Goal: Check status: Check status

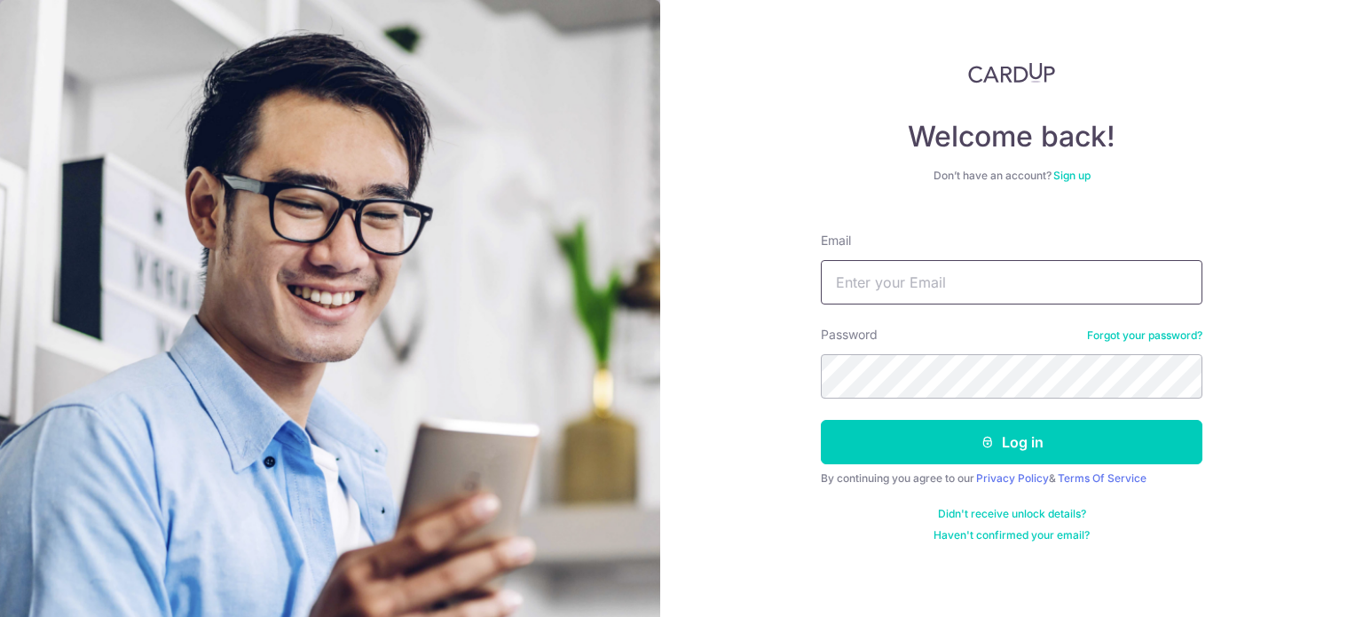
click at [890, 286] on input "Email" at bounding box center [1011, 282] width 381 height 44
type input "[EMAIL_ADDRESS][DOMAIN_NAME]"
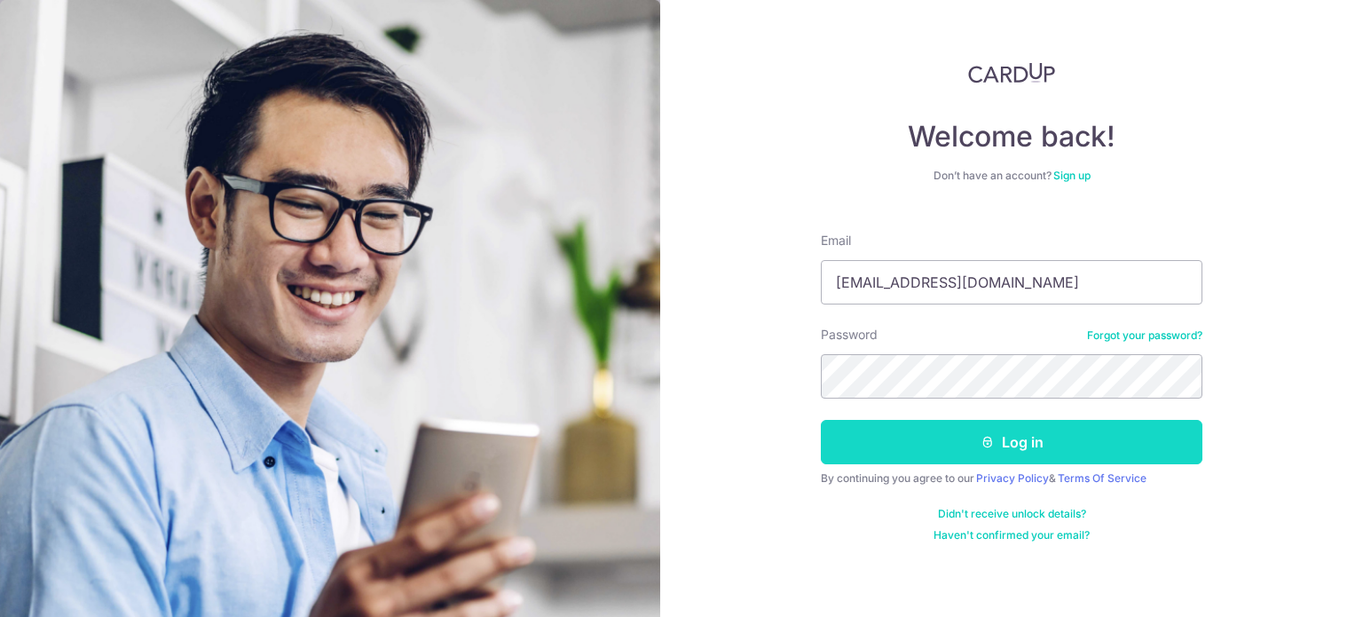
click at [1001, 429] on button "Log in" at bounding box center [1011, 442] width 381 height 44
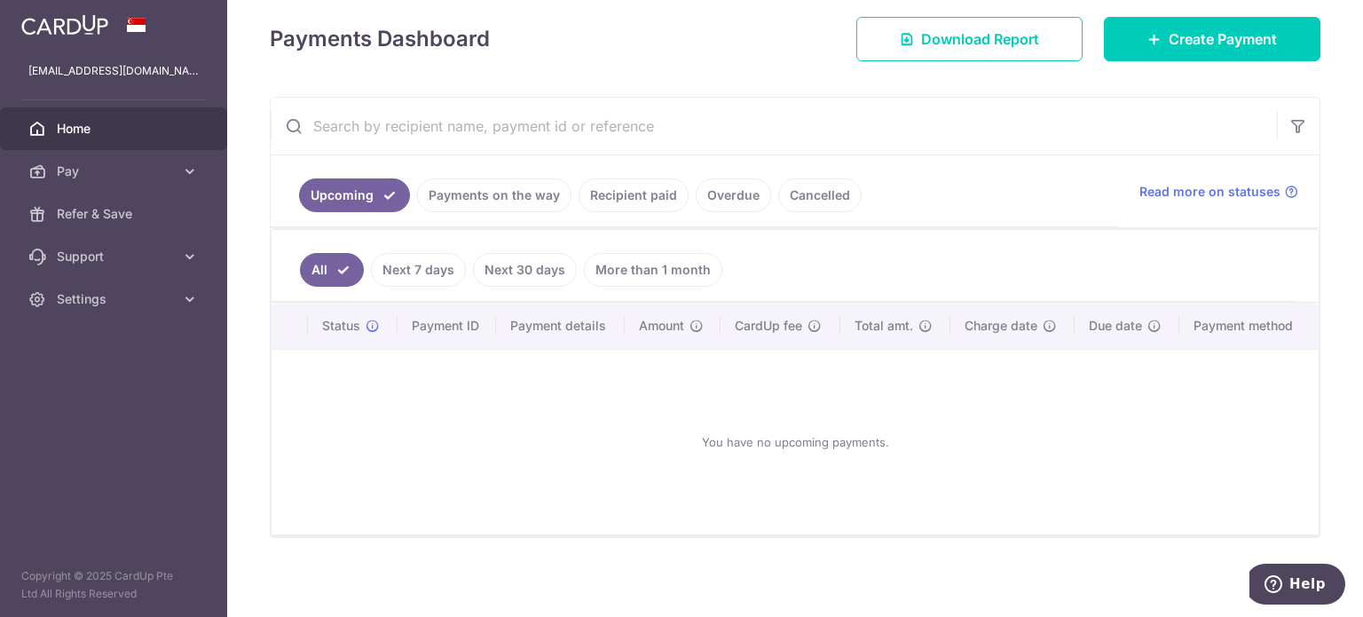
scroll to position [247, 0]
click at [612, 187] on link "Recipient paid" at bounding box center [633, 194] width 110 height 34
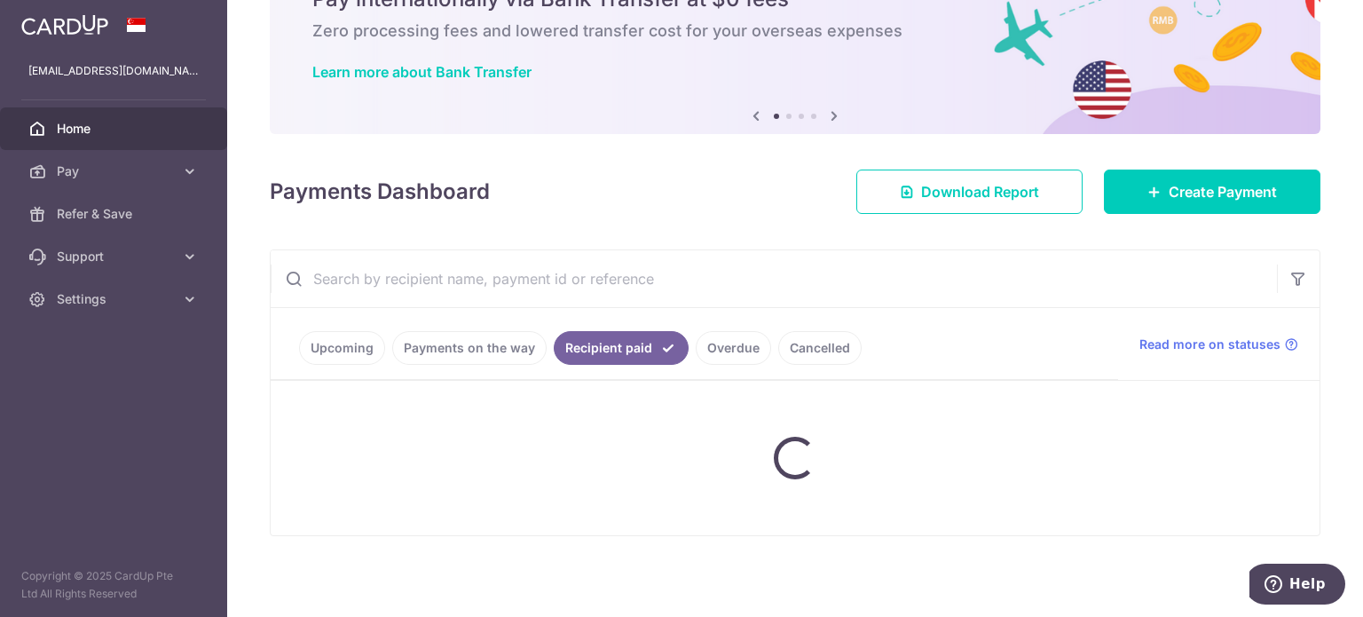
scroll to position [60, 0]
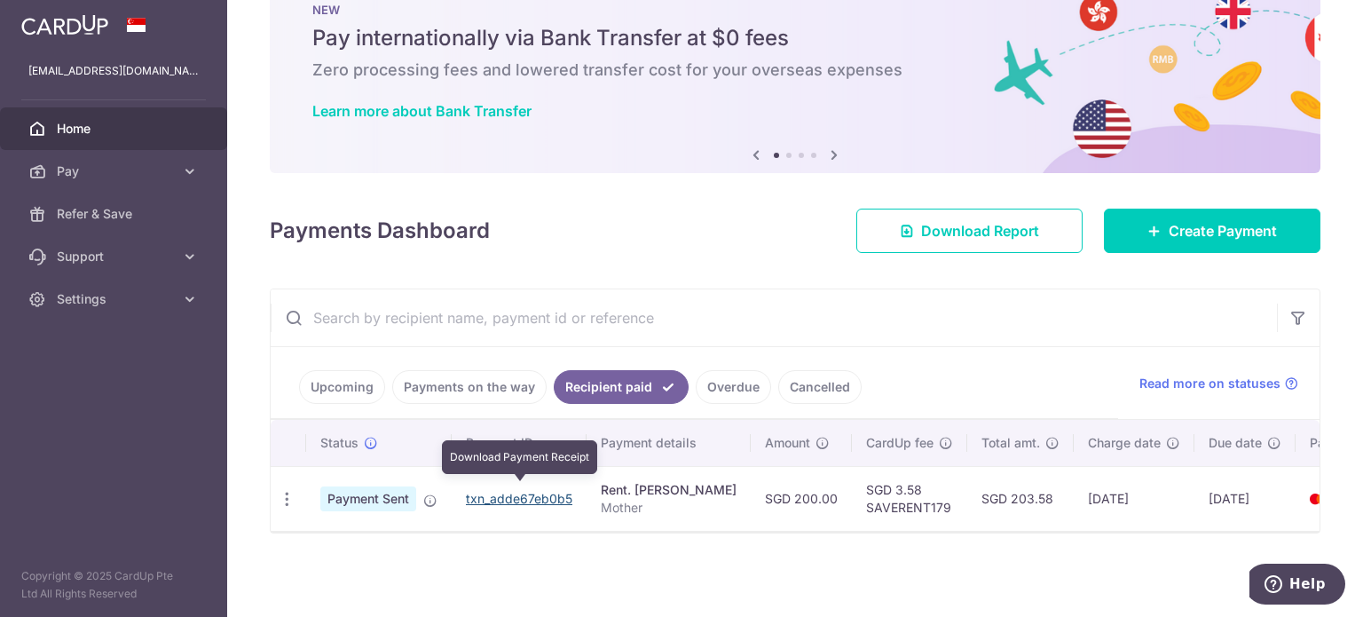
click at [553, 491] on link "txn_adde67eb0b5" at bounding box center [519, 498] width 106 height 15
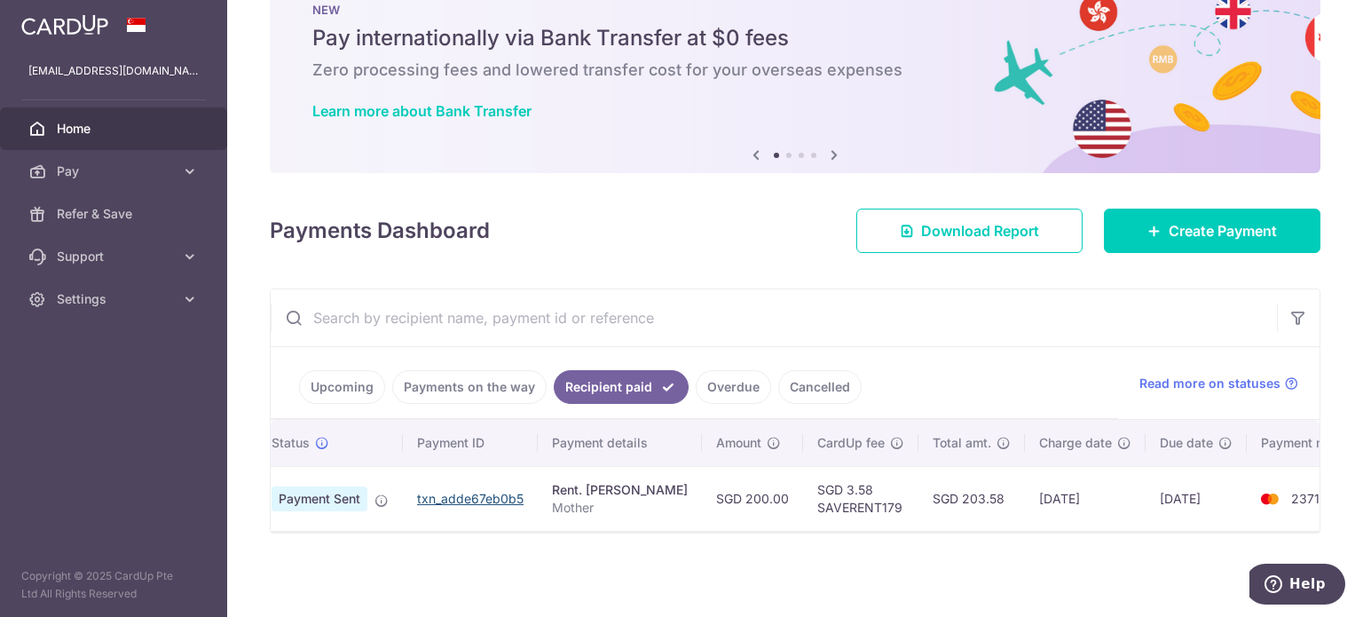
scroll to position [0, 70]
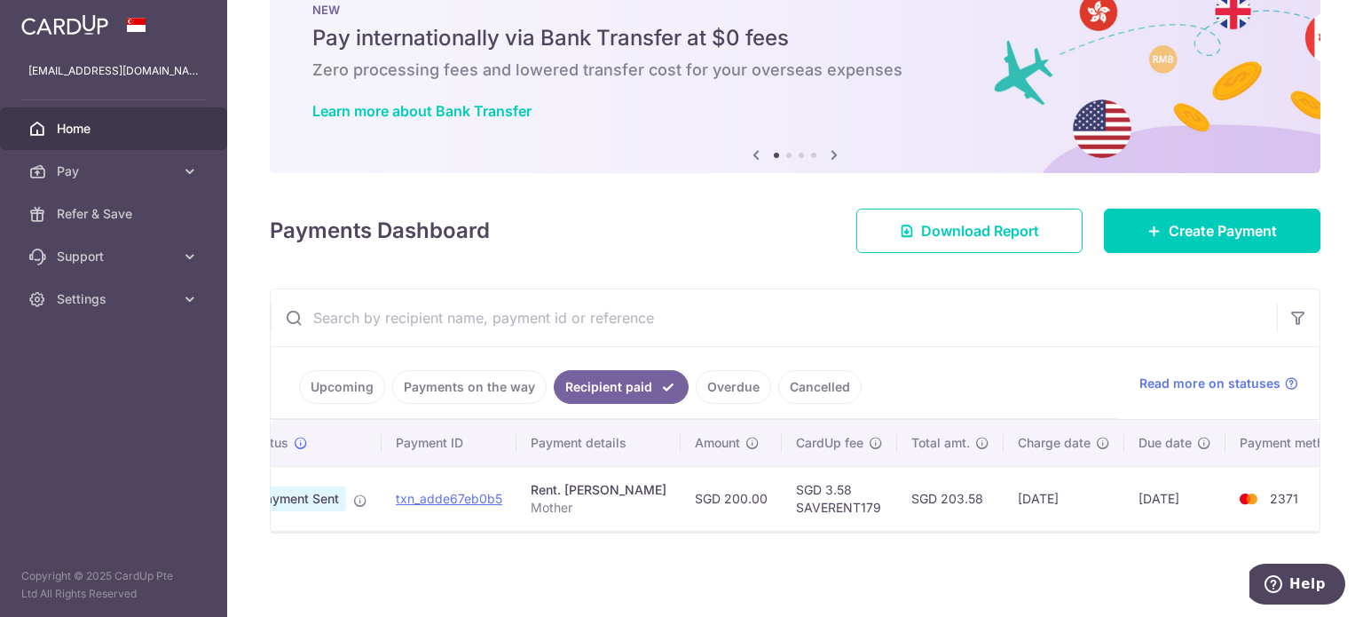
click at [452, 372] on link "Payments on the way" at bounding box center [469, 387] width 154 height 34
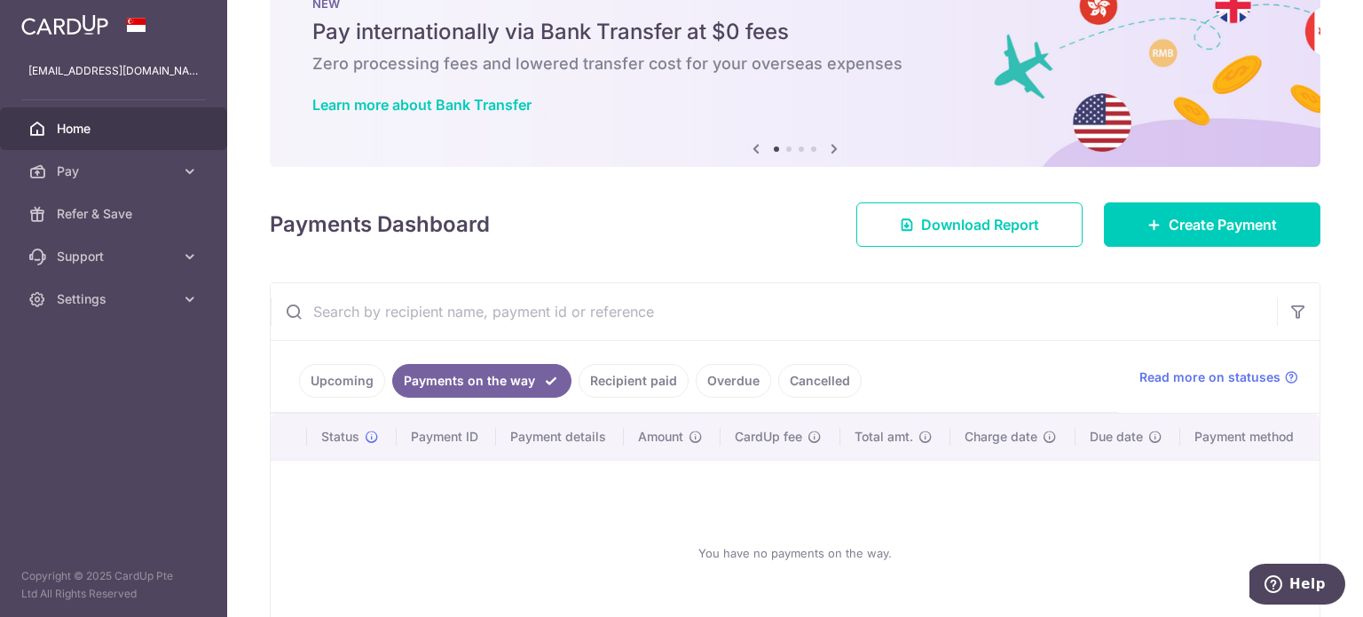
click at [608, 369] on link "Recipient paid" at bounding box center [633, 381] width 110 height 34
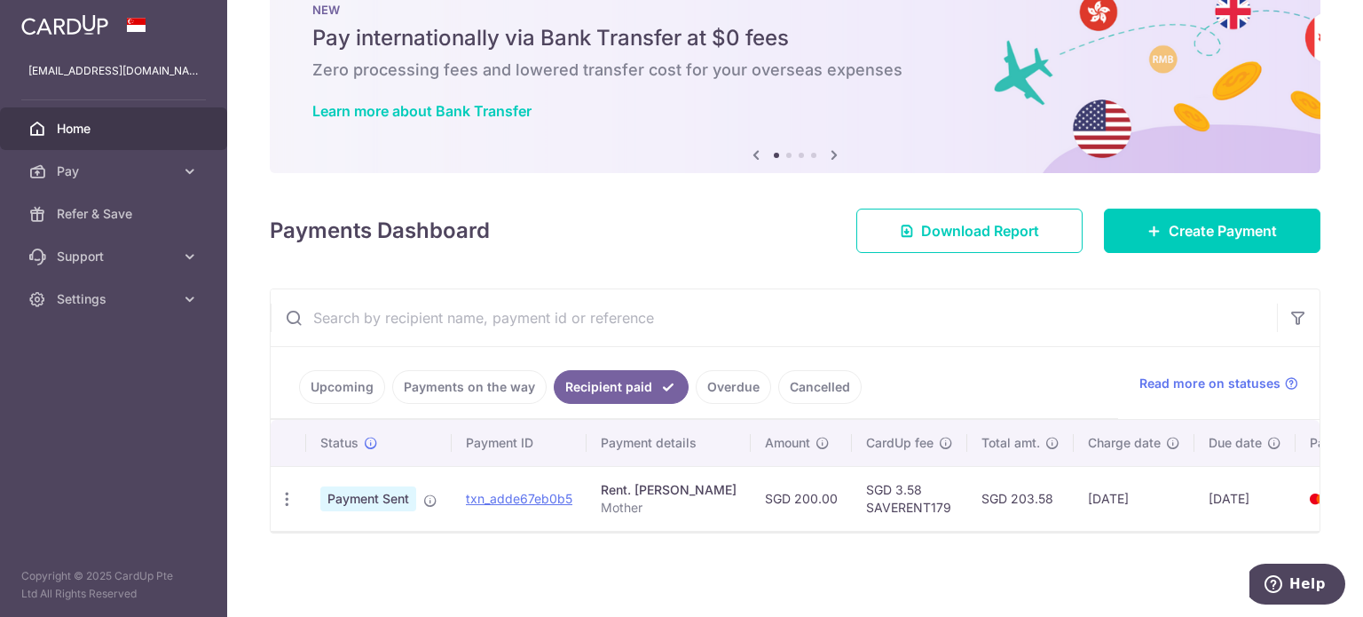
click at [707, 379] on link "Overdue" at bounding box center [733, 387] width 75 height 34
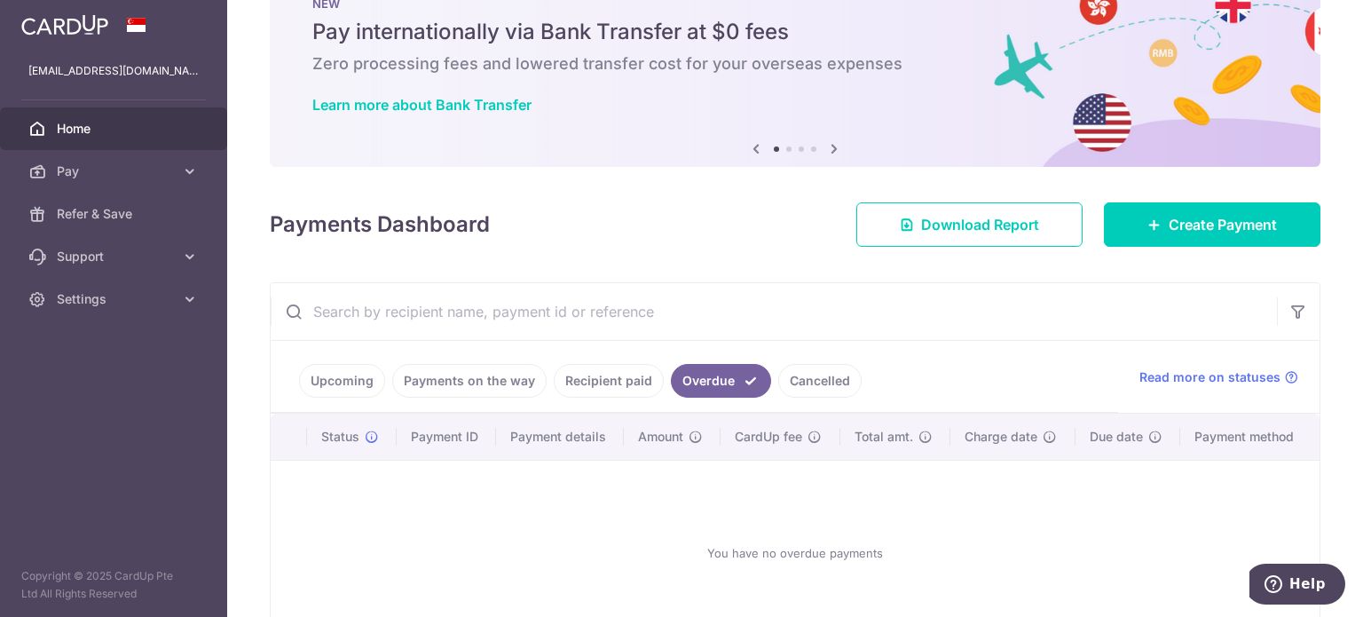
click at [788, 379] on link "Cancelled" at bounding box center [819, 381] width 83 height 34
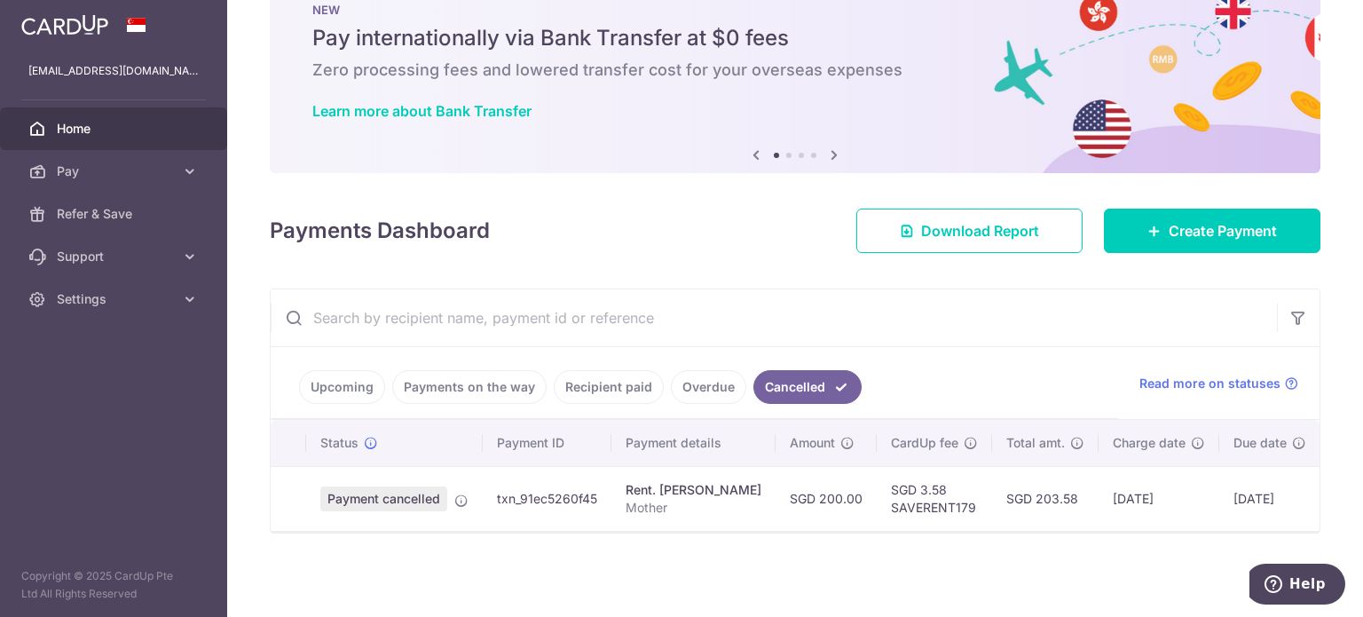
click at [715, 374] on link "Overdue" at bounding box center [708, 387] width 75 height 34
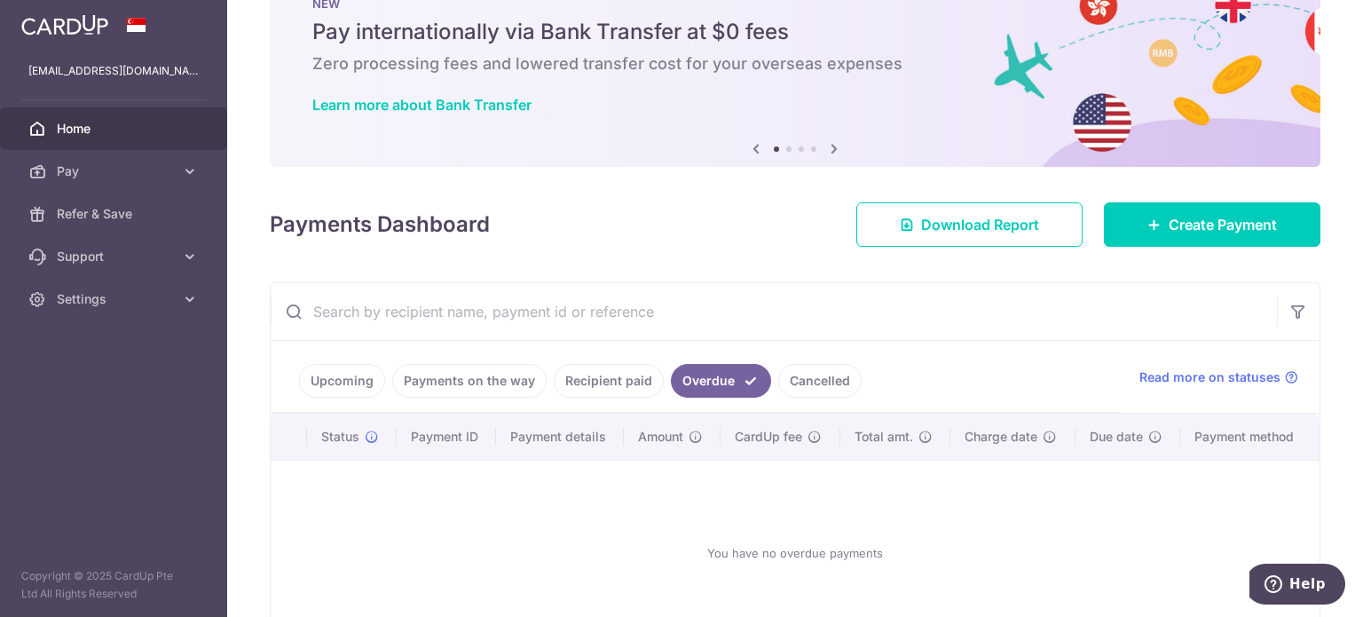
click at [617, 372] on link "Recipient paid" at bounding box center [609, 381] width 110 height 34
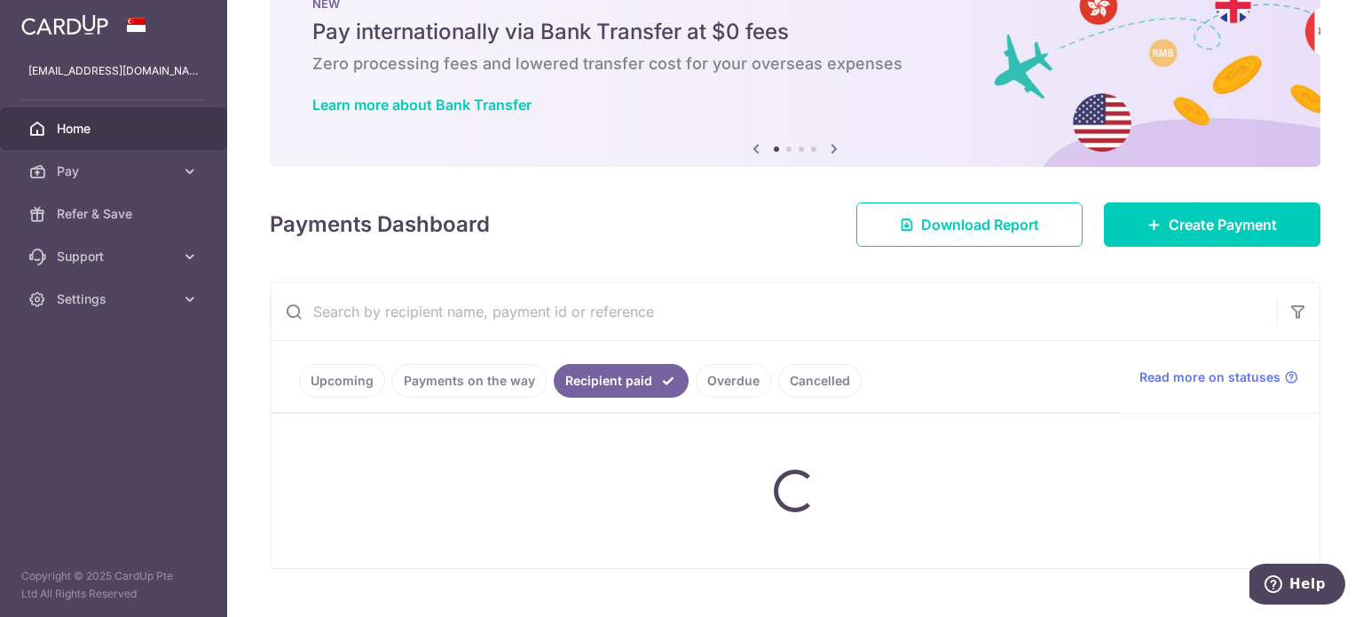
click at [508, 369] on link "Payments on the way" at bounding box center [469, 381] width 154 height 34
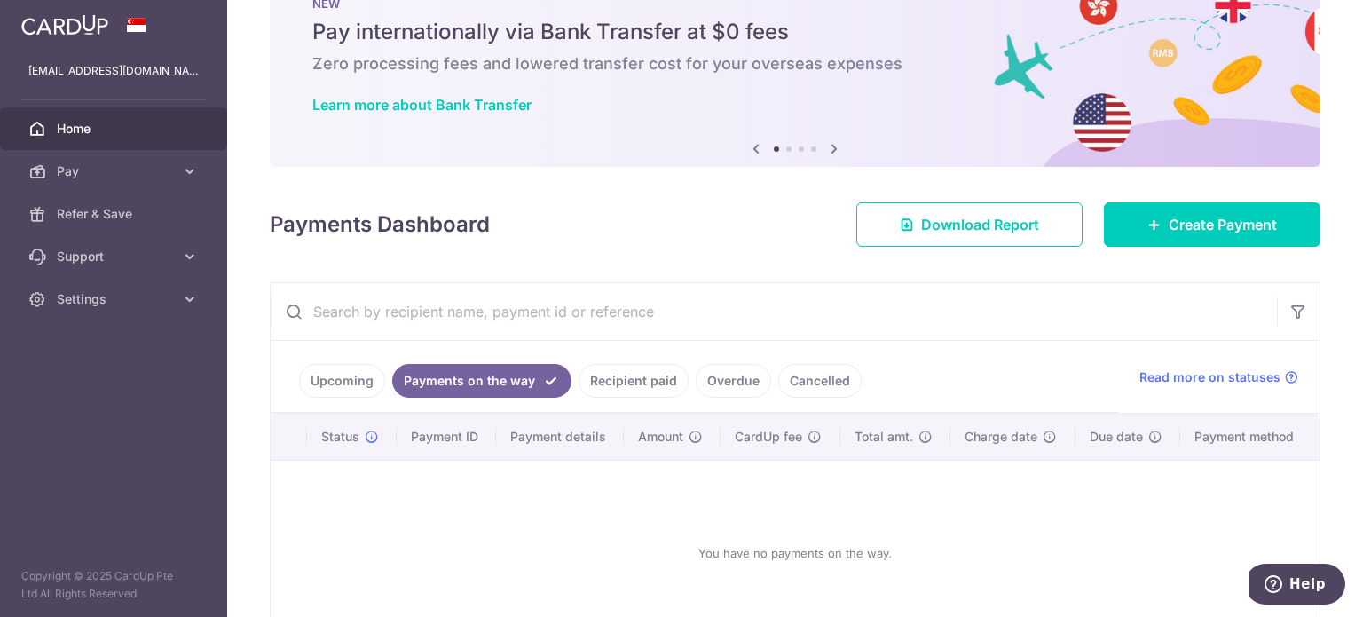
click at [624, 382] on link "Recipient paid" at bounding box center [633, 381] width 110 height 34
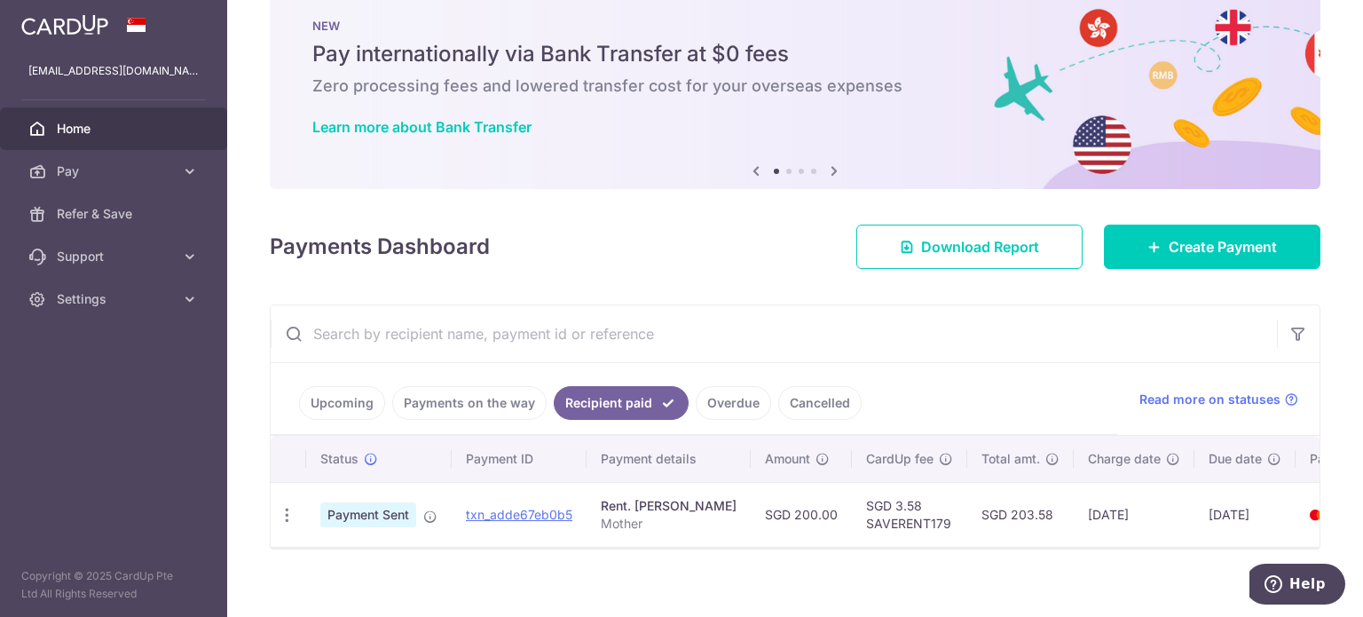
scroll to position [0, 0]
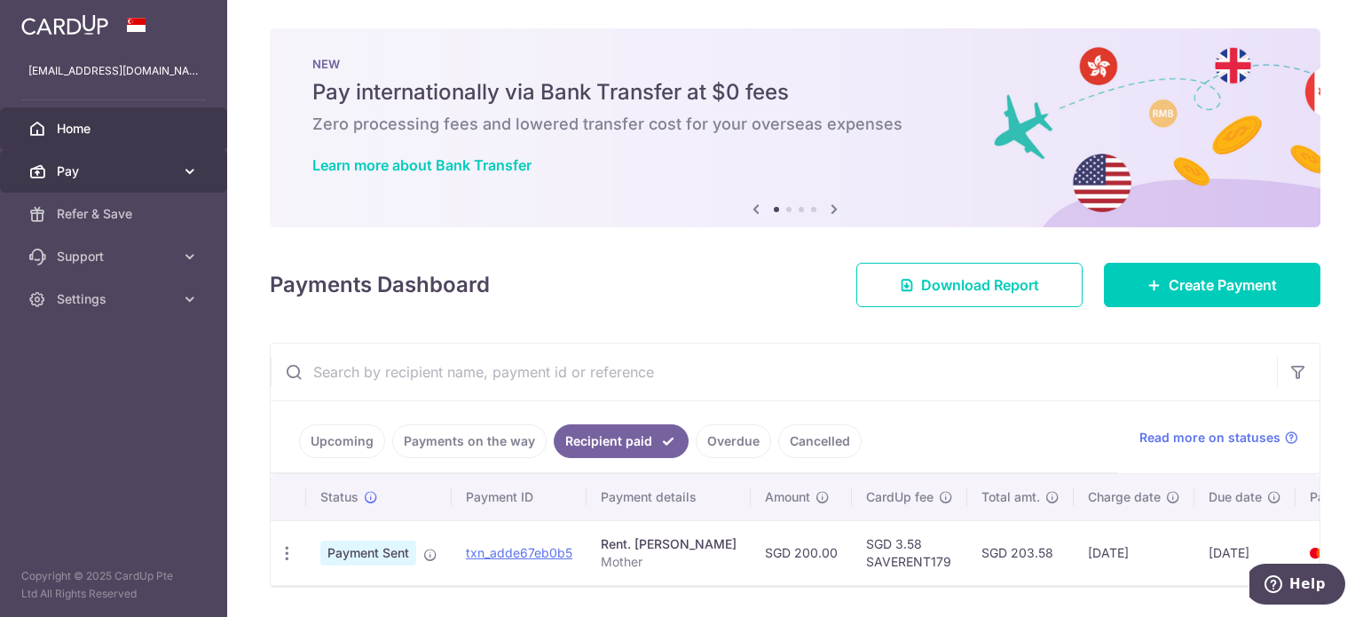
click at [76, 178] on span "Pay" at bounding box center [115, 171] width 117 height 18
click at [78, 175] on span "Pay" at bounding box center [115, 171] width 117 height 18
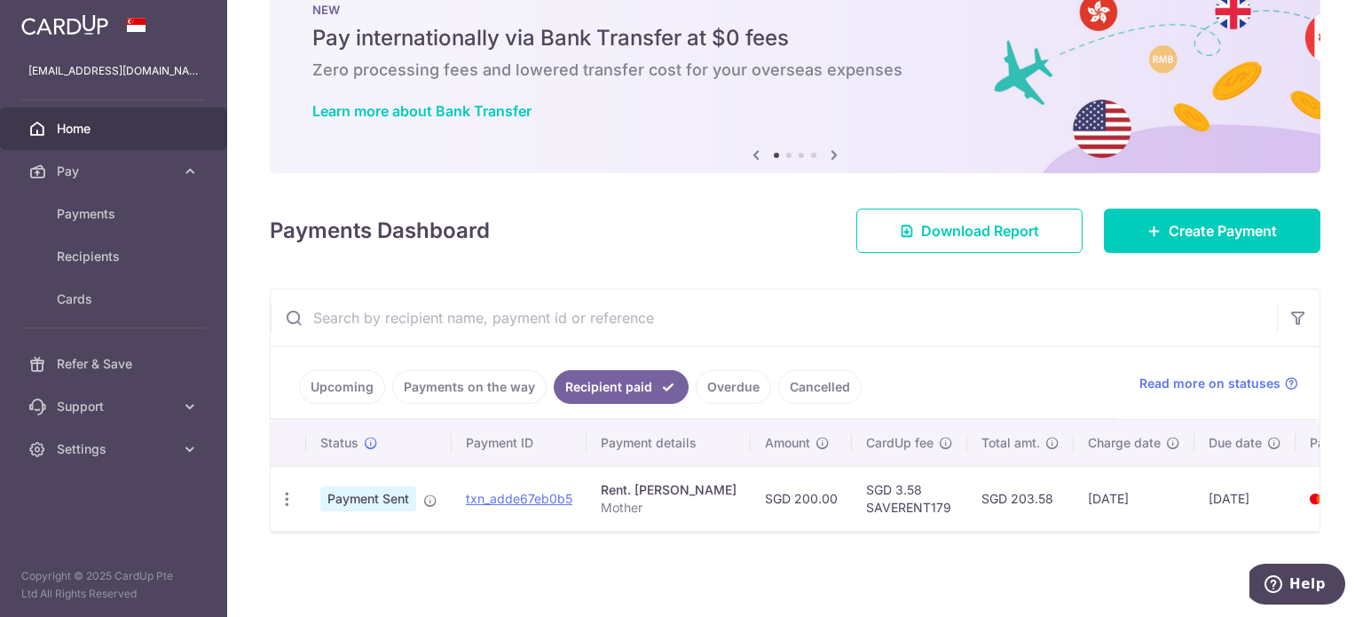
scroll to position [60, 0]
click at [748, 374] on link "Overdue" at bounding box center [733, 387] width 75 height 34
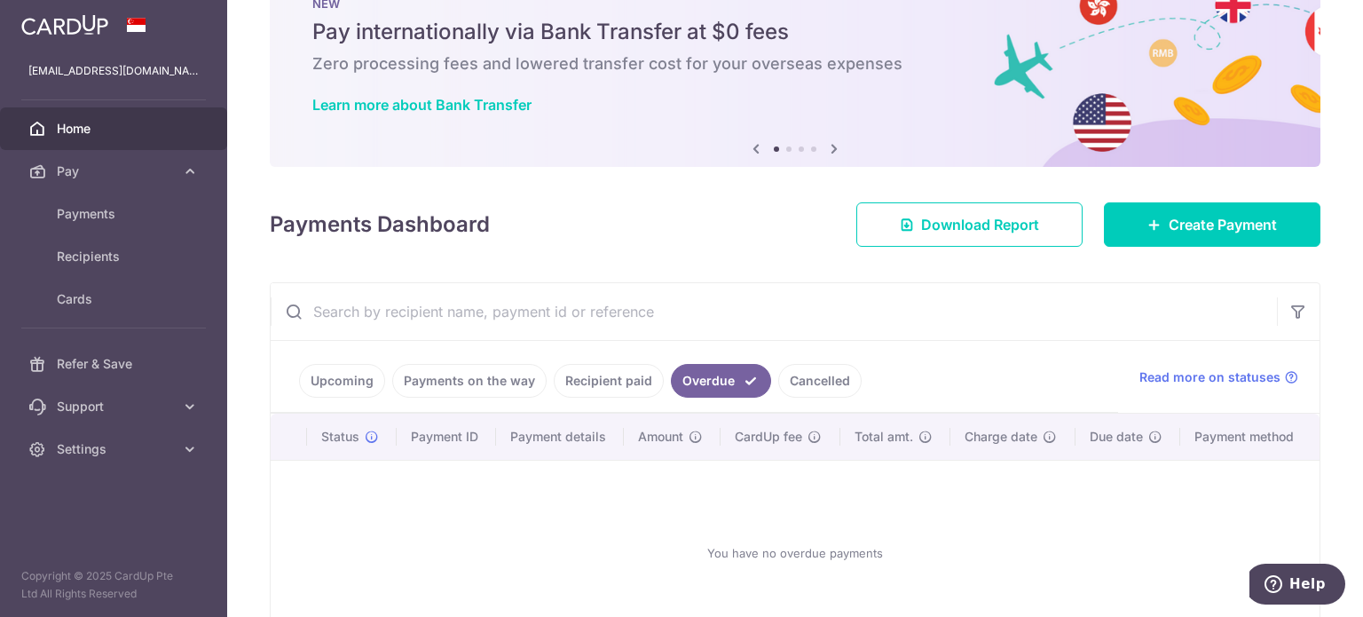
click at [798, 375] on link "Cancelled" at bounding box center [819, 381] width 83 height 34
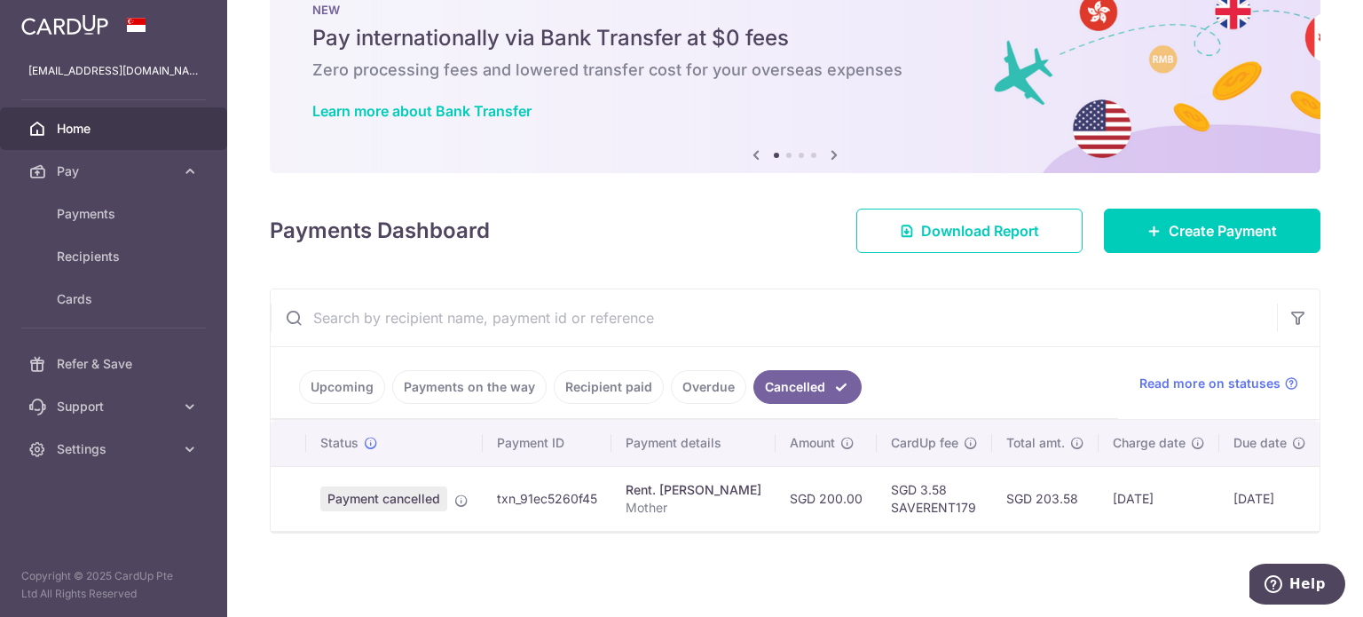
scroll to position [0, 96]
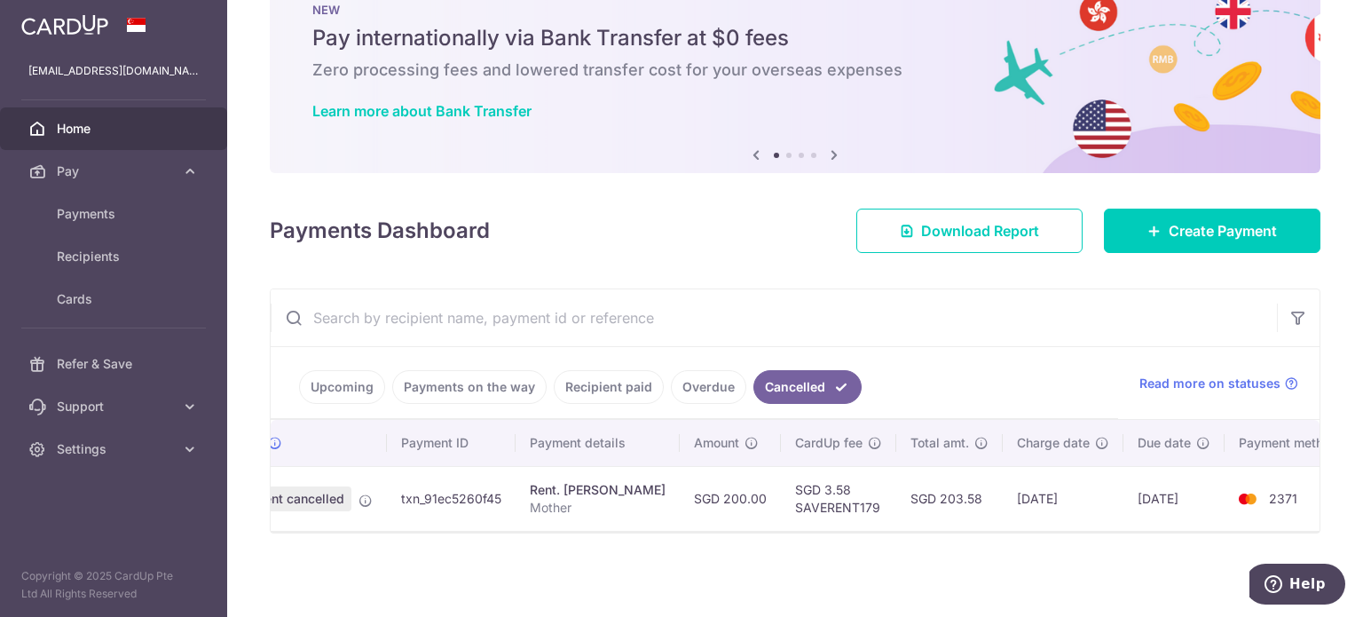
click at [1157, 484] on td "[DATE]" at bounding box center [1173, 498] width 101 height 65
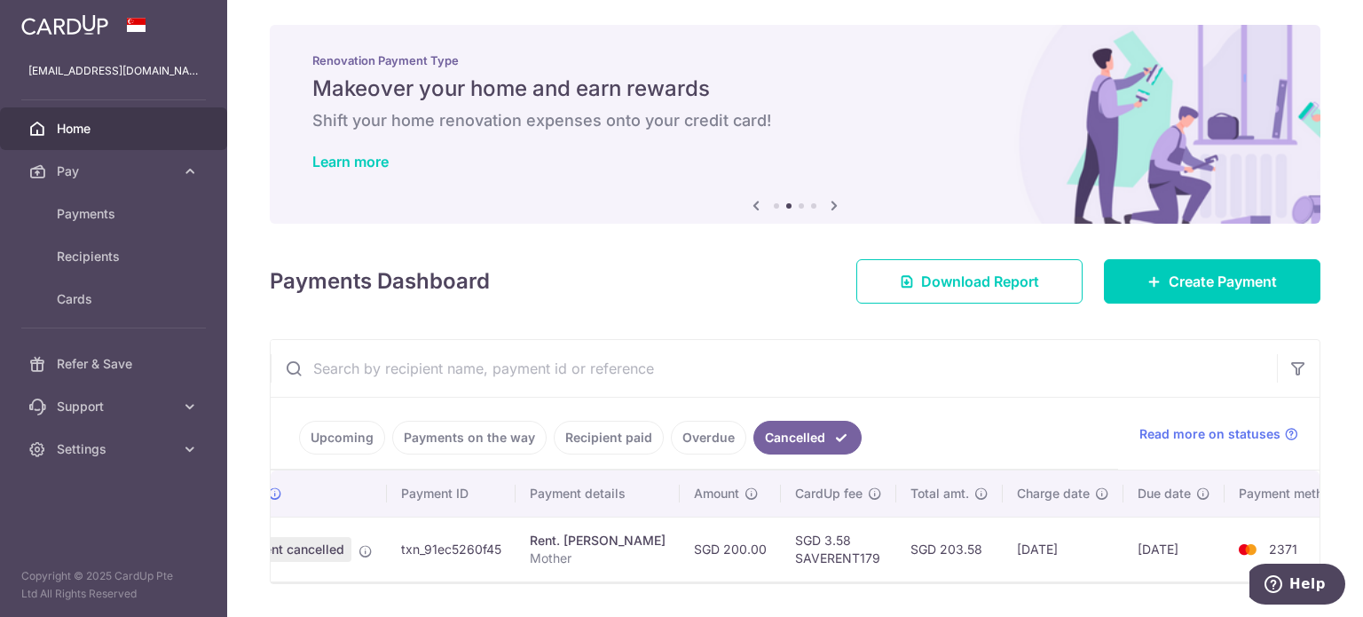
scroll to position [0, 0]
